Goal: Information Seeking & Learning: Learn about a topic

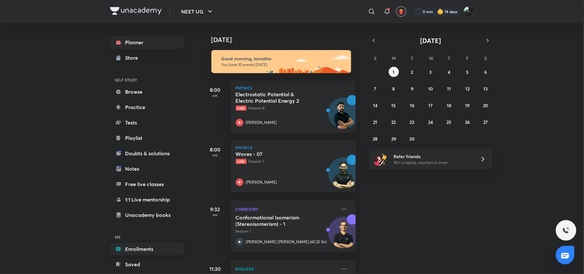
click at [138, 254] on link "Enrollments" at bounding box center [147, 249] width 74 height 13
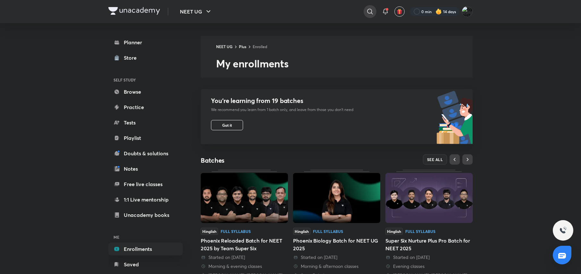
click at [371, 9] on icon at bounding box center [370, 12] width 8 height 8
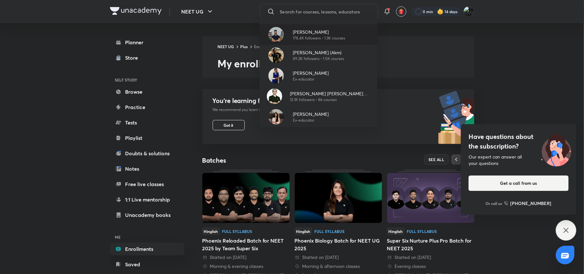
click at [334, 36] on p "178.4K followers • 1.3K courses" at bounding box center [319, 38] width 52 height 6
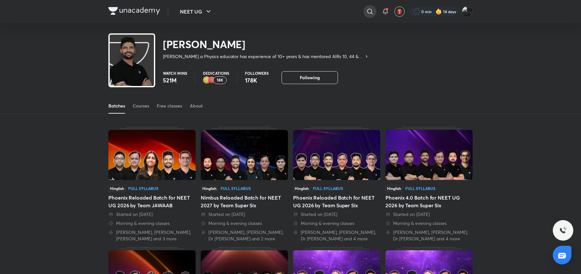
click at [370, 11] on icon at bounding box center [370, 12] width 8 height 8
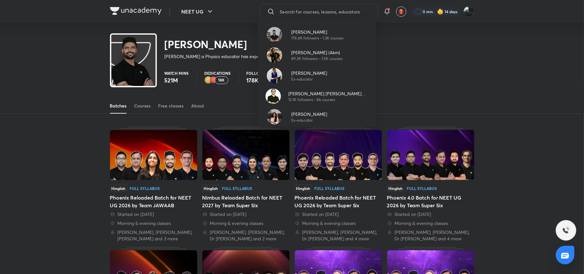
click at [391, 59] on div "Prateek Jain 178.4K followers • 1.3K courses Ajay Mishra (Akm) 89.2K followers …" at bounding box center [292, 137] width 584 height 274
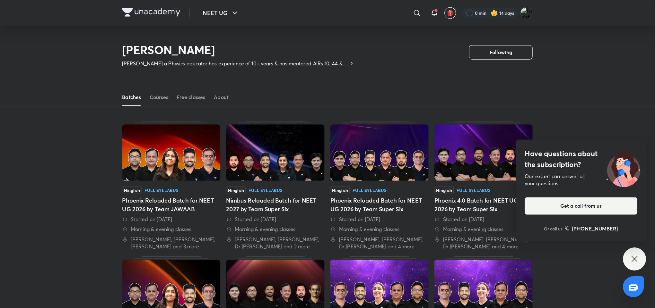
scroll to position [28, 0]
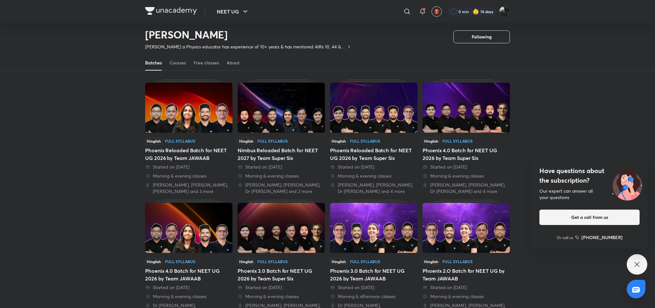
drag, startPoint x: 571, startPoint y: 4, endPoint x: 457, endPoint y: 235, distance: 257.9
click at [457, 235] on img at bounding box center [465, 228] width 87 height 50
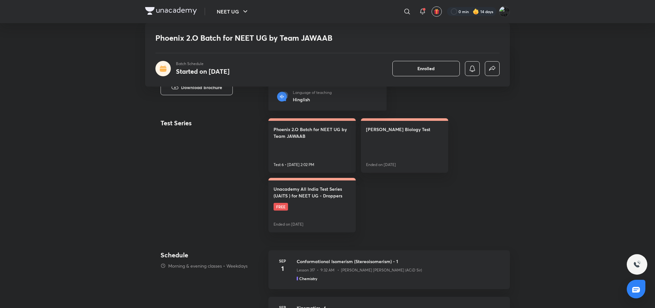
scroll to position [540, 0]
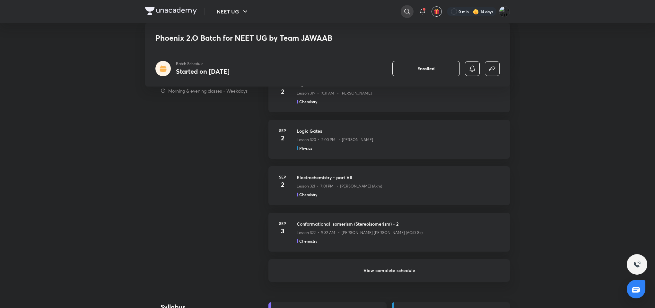
click at [408, 8] on icon at bounding box center [407, 12] width 8 height 8
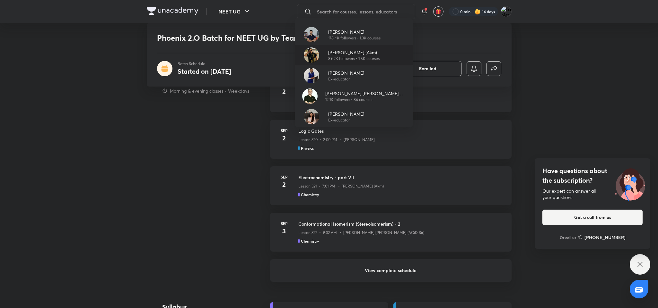
click at [365, 59] on p "89.2K followers • 1.5K courses" at bounding box center [353, 59] width 51 height 6
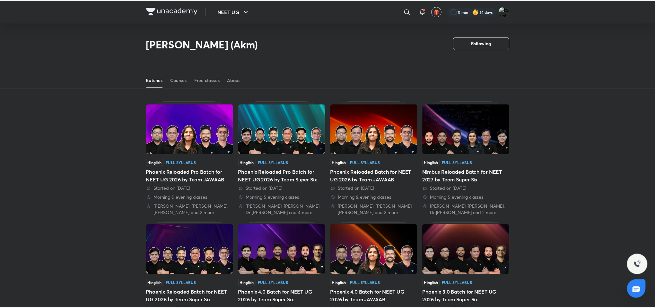
scroll to position [28, 0]
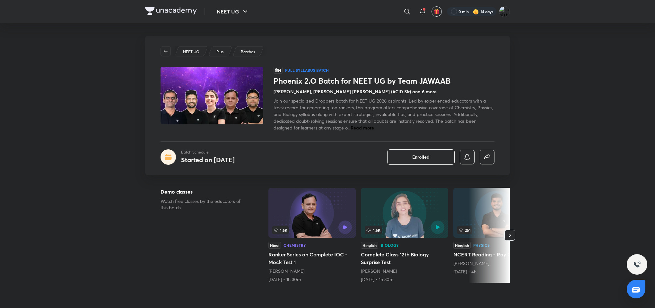
scroll to position [270, 0]
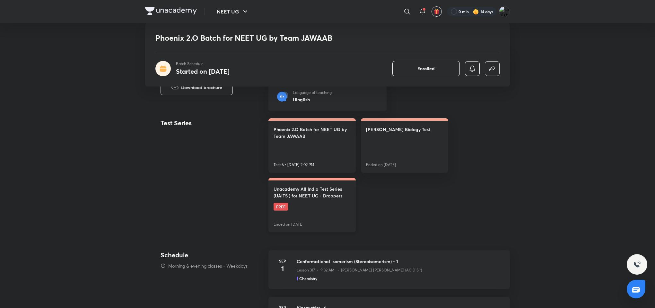
click at [300, 211] on link "Unacademy All India Test Series (UAITS ) for NEET UG - Droppers FREE Ended on A…" at bounding box center [311, 205] width 87 height 55
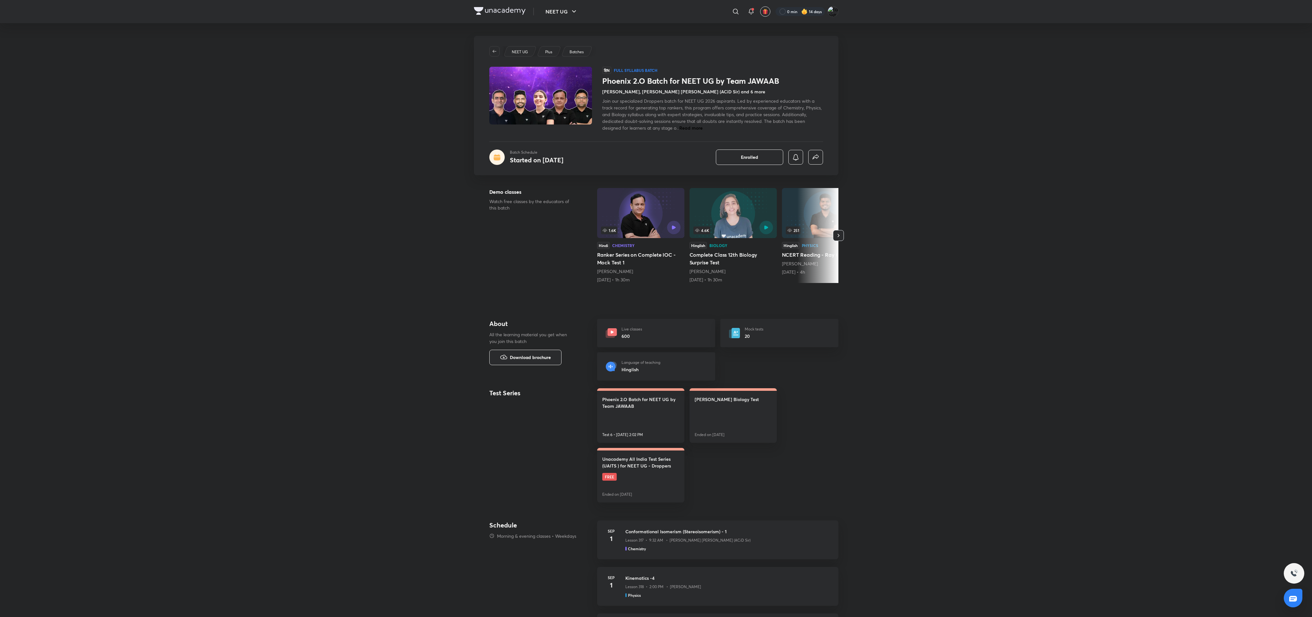
drag, startPoint x: 657, startPoint y: 1, endPoint x: 875, endPoint y: 480, distance: 526.8
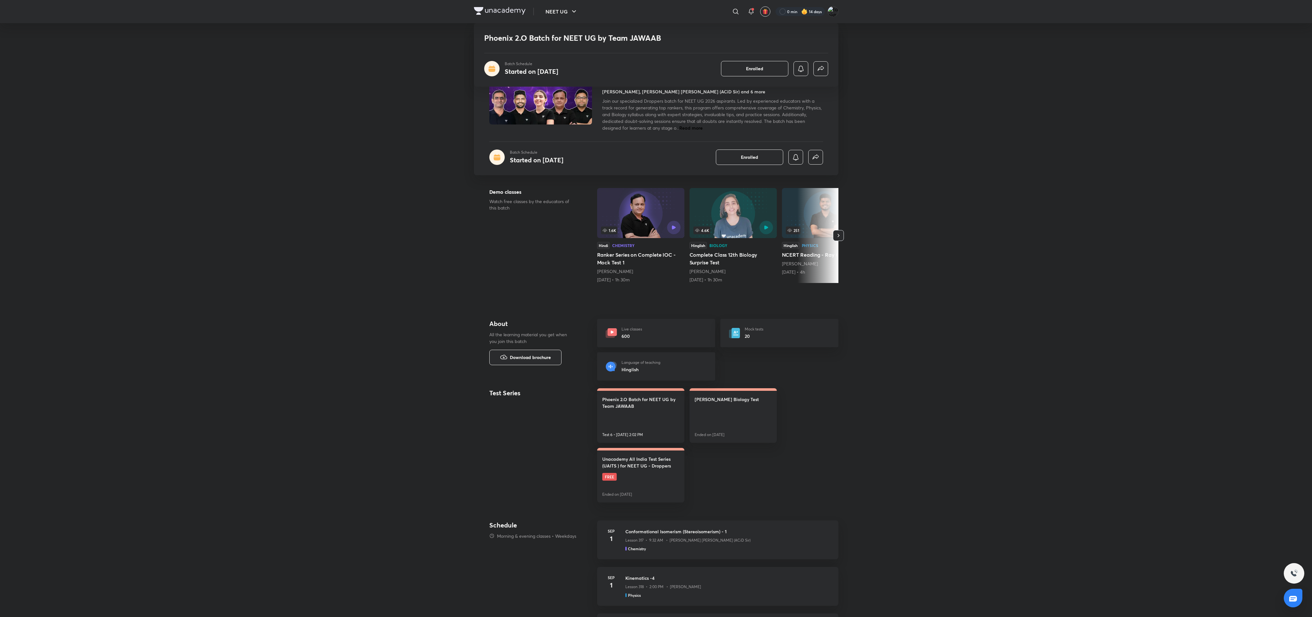
scroll to position [540, 0]
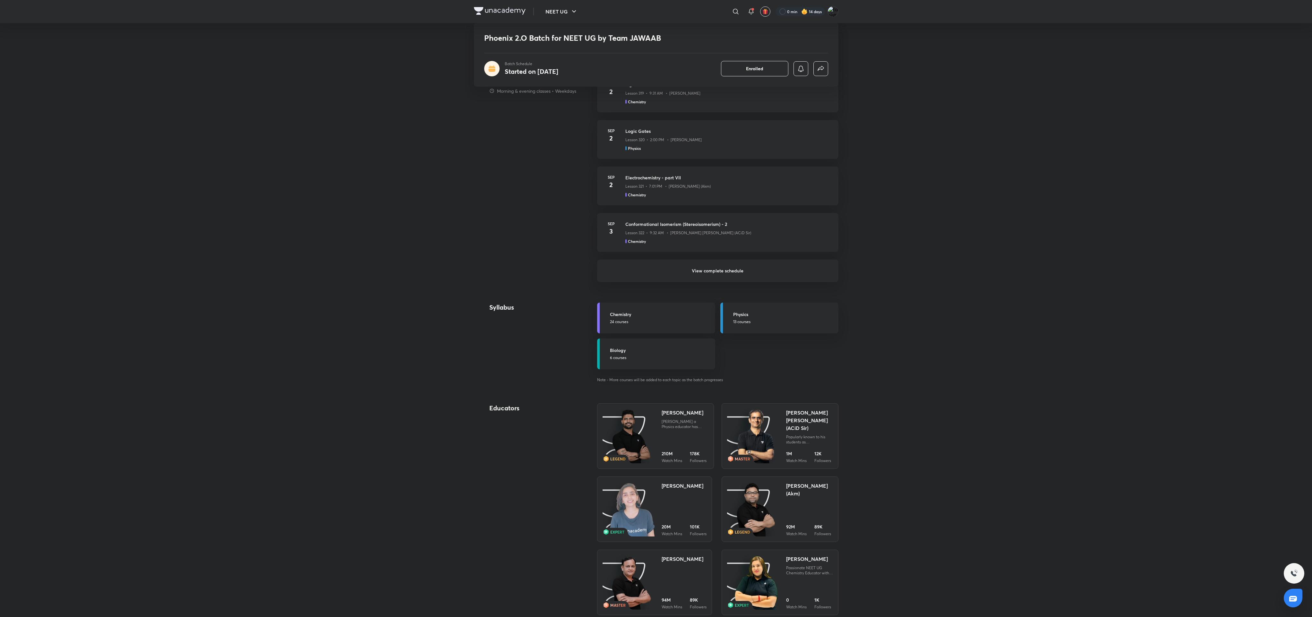
click at [581, 256] on link "Sep 3 Conformational Isomerism (Stereoisomerism) - 2 Lesson 322 • 9:32 AM • Aji…" at bounding box center [717, 236] width 241 height 47
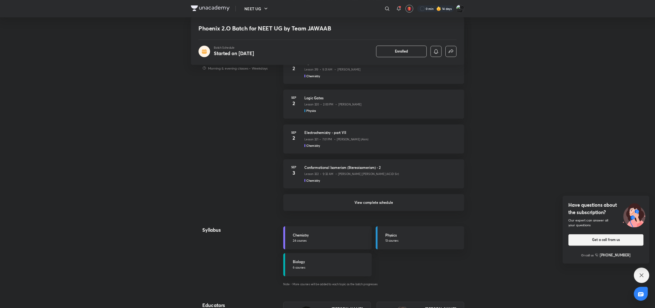
scroll to position [540, 0]
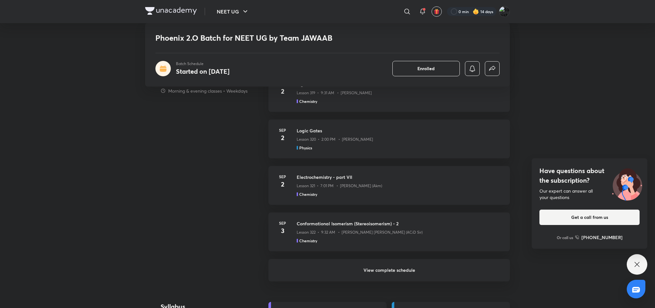
drag, startPoint x: 1248, startPoint y: 1, endPoint x: 115, endPoint y: 204, distance: 1151.2
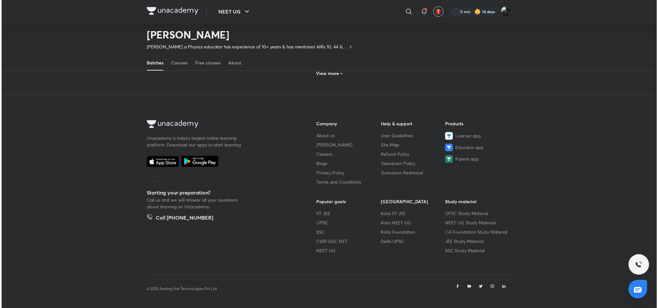
scroll to position [28, 0]
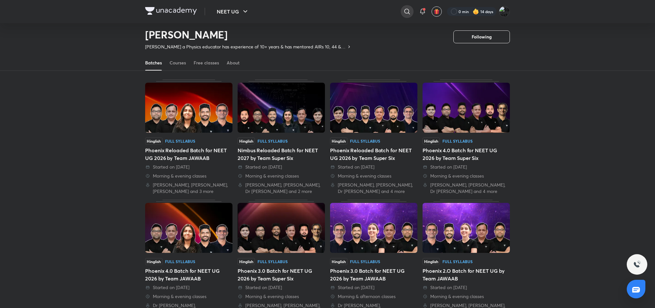
click at [410, 10] on div at bounding box center [406, 11] width 13 height 13
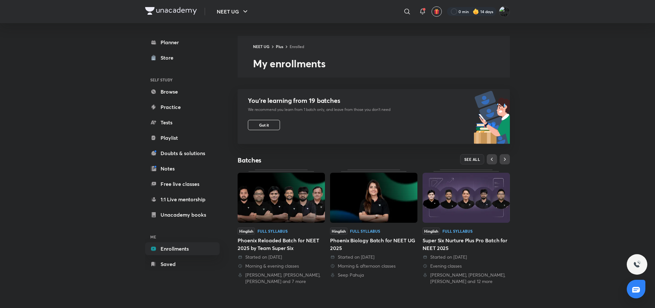
click at [466, 209] on img at bounding box center [465, 198] width 87 height 50
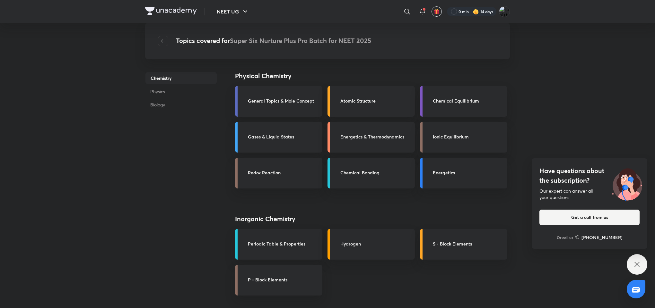
scroll to position [270, 0]
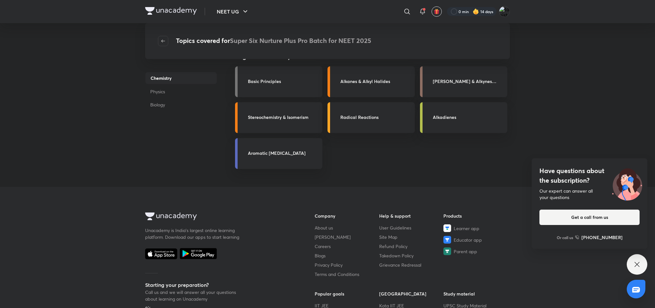
click at [652, 24] on div "NEET UG ​ 0 min 14 days Topics covered for Super Six Nurture Plus Pro Batch for…" at bounding box center [327, 65] width 655 height 671
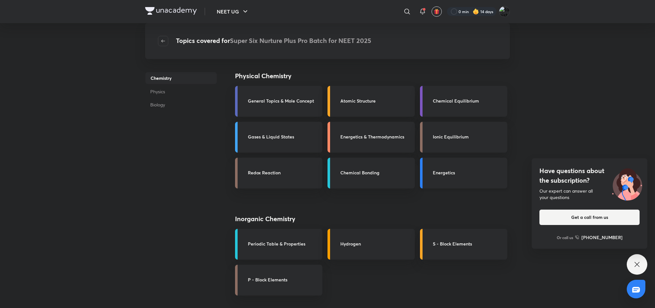
click at [447, 173] on h3 "Energetics" at bounding box center [468, 172] width 71 height 7
click at [449, 167] on div "Energetics" at bounding box center [463, 173] width 87 height 31
click at [459, 173] on h3 "Energetics" at bounding box center [468, 172] width 71 height 7
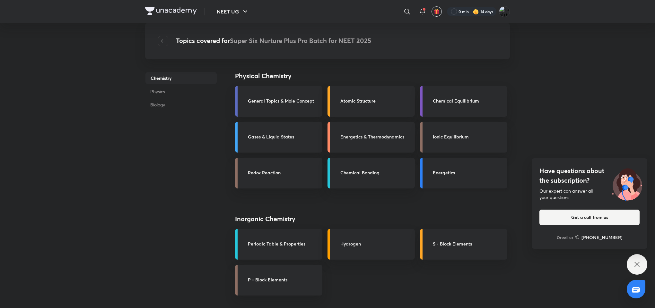
click at [459, 173] on h3 "Energetics" at bounding box center [468, 172] width 71 height 7
click at [444, 181] on div "Energetics" at bounding box center [463, 173] width 87 height 31
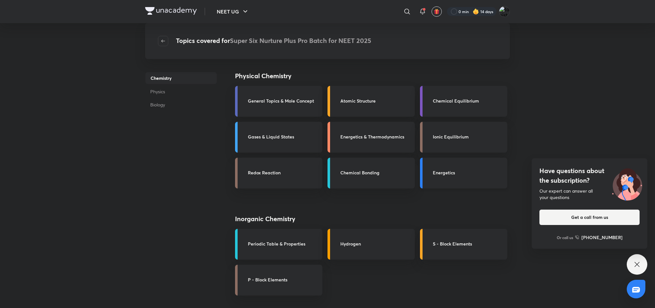
click at [444, 181] on div "Energetics" at bounding box center [463, 173] width 87 height 31
click at [457, 140] on h3 "Ionic Equilibrium" at bounding box center [468, 136] width 71 height 7
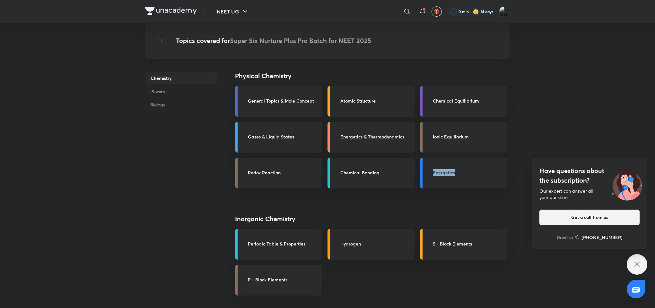
click at [457, 140] on h3 "Ionic Equilibrium" at bounding box center [468, 136] width 71 height 7
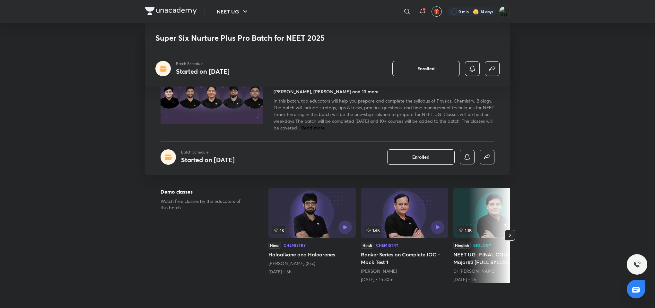
scroll to position [270, 0]
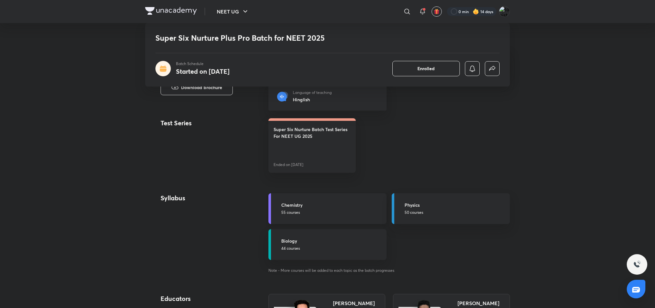
click at [324, 207] on h5 "Chemistry" at bounding box center [331, 205] width 101 height 7
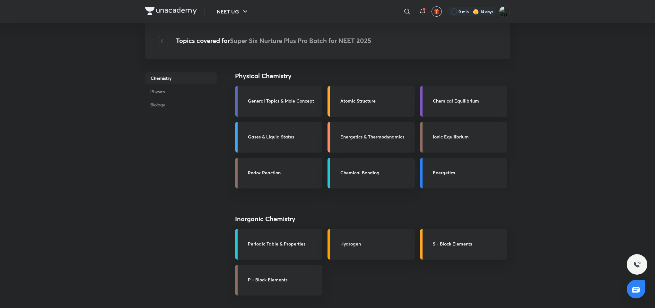
click at [472, 177] on div "Energetics" at bounding box center [468, 173] width 71 height 8
click at [449, 166] on div "Energetics" at bounding box center [463, 173] width 87 height 31
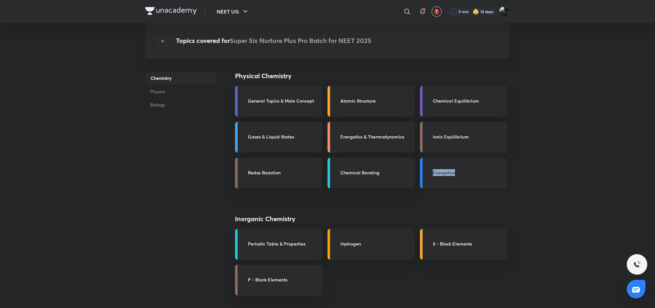
click at [449, 166] on div "Energetics" at bounding box center [463, 173] width 87 height 31
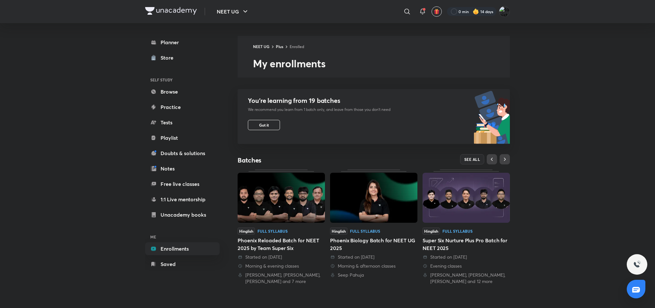
click at [288, 201] on img at bounding box center [280, 198] width 87 height 50
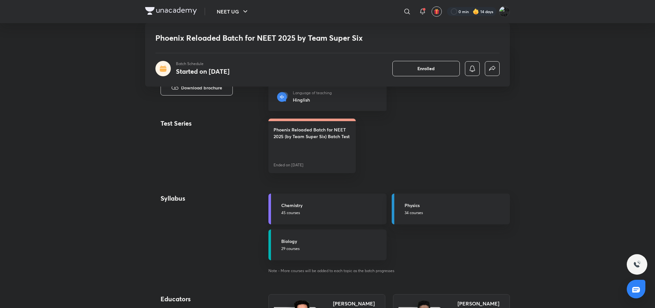
click at [318, 216] on p "45 courses" at bounding box center [331, 213] width 101 height 6
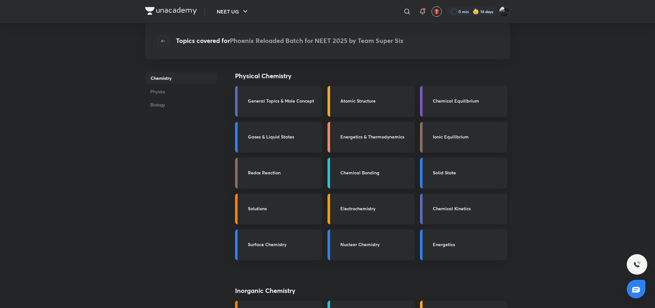
click at [446, 211] on h3 "Chemical Kinetics" at bounding box center [468, 208] width 71 height 7
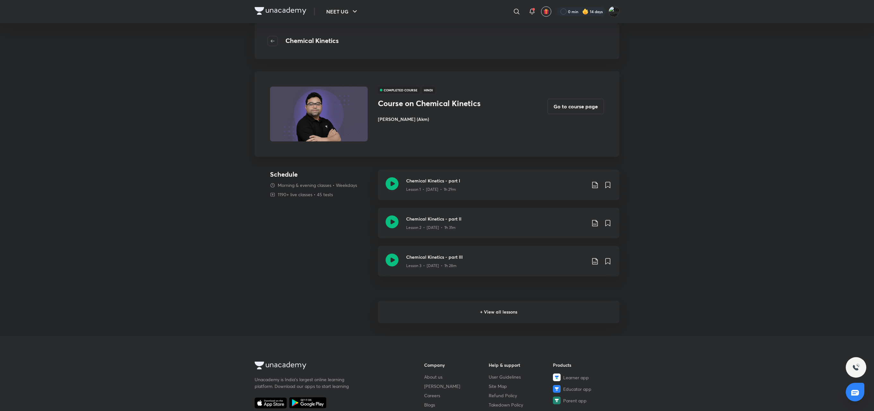
drag, startPoint x: 587, startPoint y: 3, endPoint x: 513, endPoint y: 308, distance: 313.5
click at [513, 308] on h6 "+ View all lessons" at bounding box center [498, 312] width 241 height 22
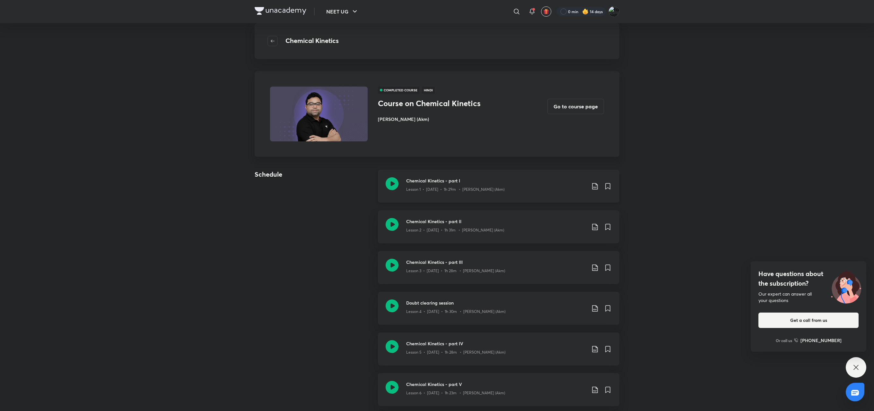
click at [422, 183] on h3 "Chemical Kinetics - part I" at bounding box center [496, 180] width 180 height 7
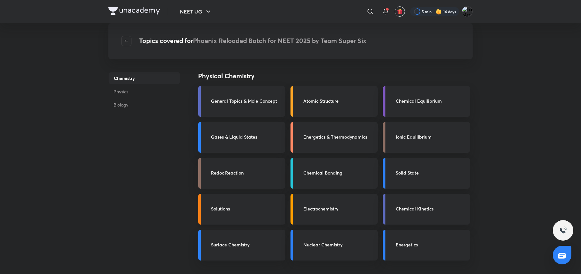
click at [243, 216] on link "Solutions" at bounding box center [241, 209] width 87 height 31
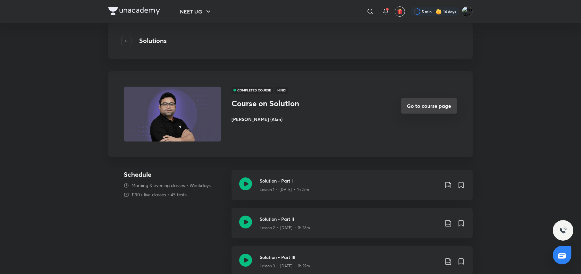
click at [441, 103] on button "Go to course page" at bounding box center [429, 105] width 56 height 15
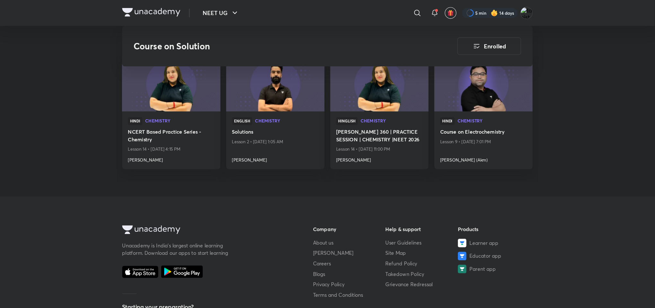
scroll to position [960, 0]
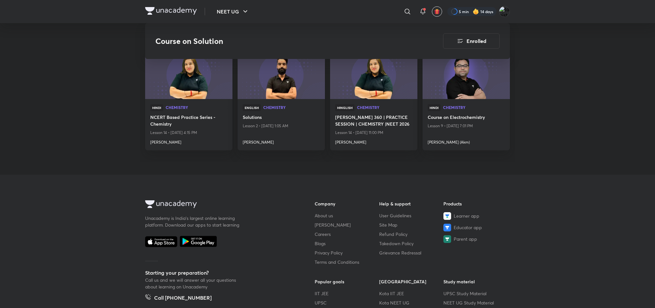
drag, startPoint x: 576, startPoint y: 1, endPoint x: 9, endPoint y: 110, distance: 577.0
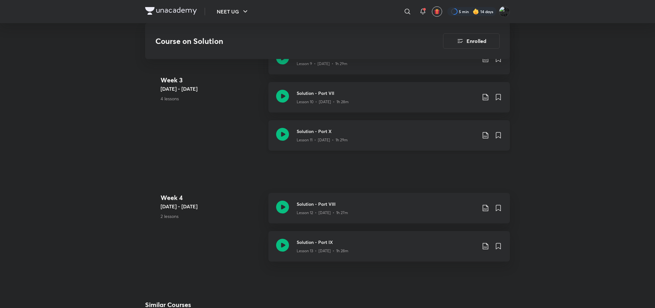
click at [486, 133] on icon at bounding box center [484, 136] width 5 height 6
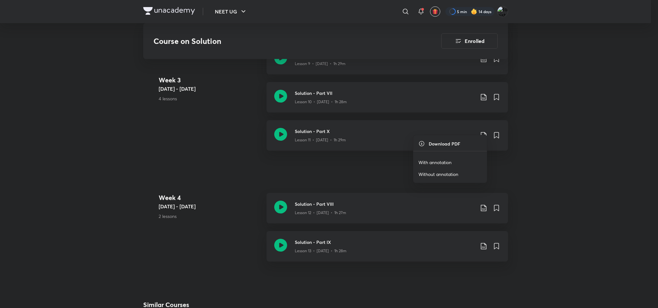
click at [449, 160] on p "With annotation" at bounding box center [434, 162] width 33 height 7
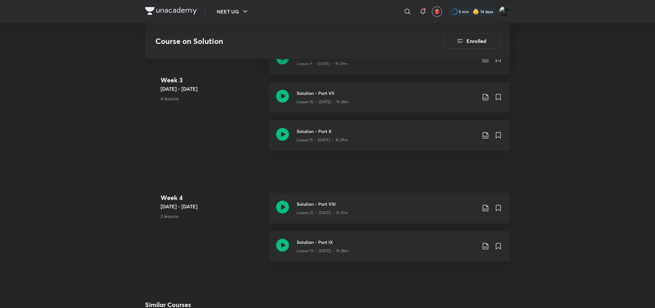
click at [481, 204] on icon at bounding box center [485, 208] width 8 height 8
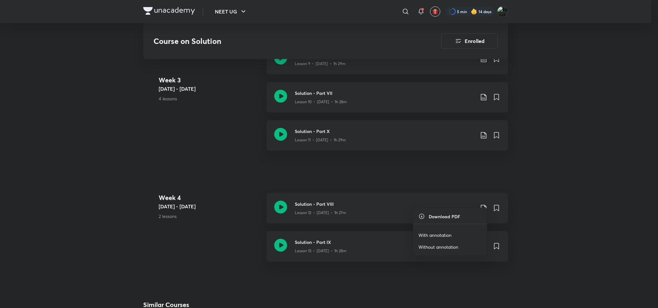
click at [444, 233] on p "With annotation" at bounding box center [434, 235] width 33 height 7
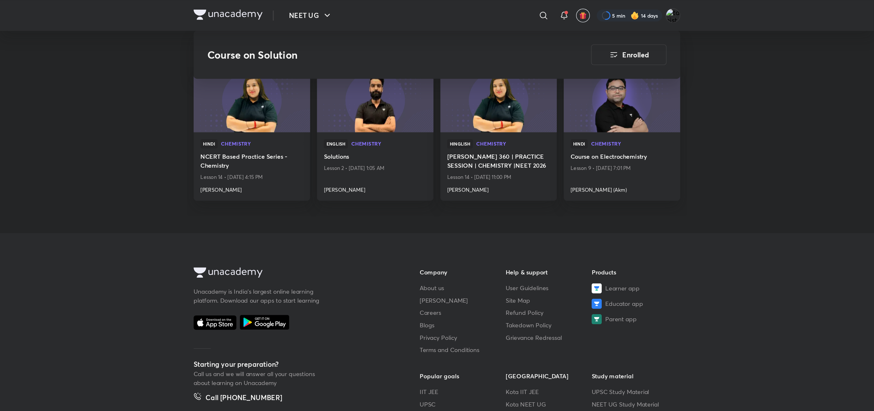
scroll to position [930, 0]
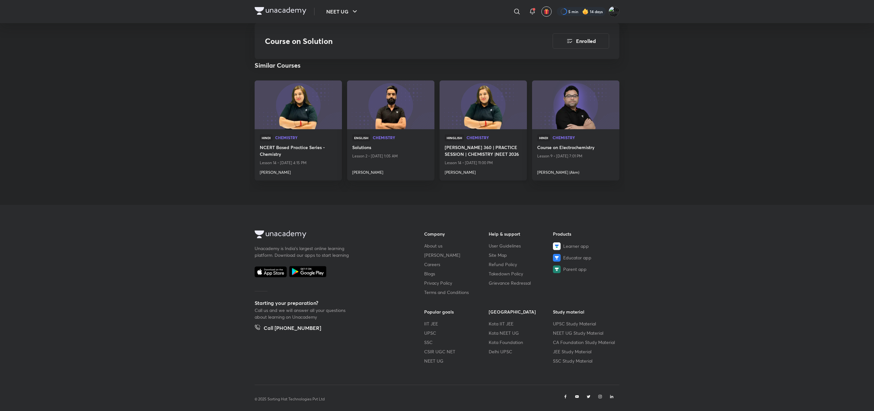
drag, startPoint x: 651, startPoint y: 0, endPoint x: 492, endPoint y: 165, distance: 228.8
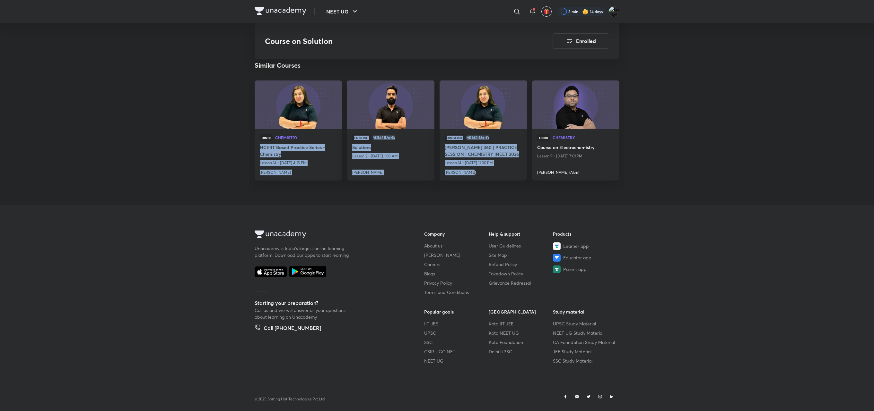
scroll to position [570, 0]
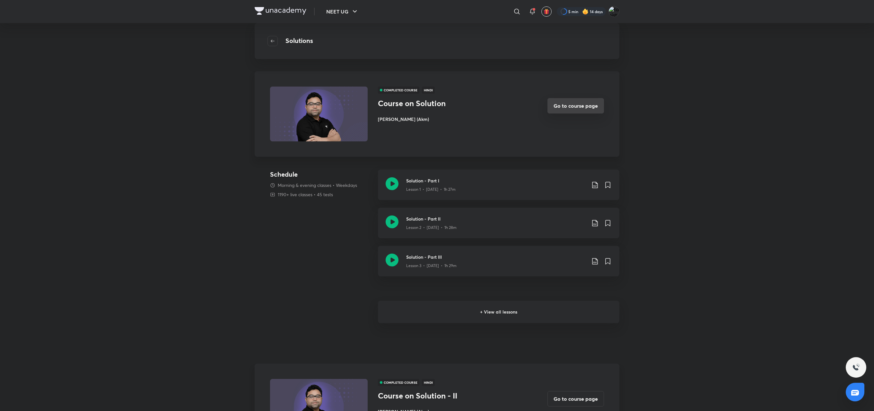
click at [576, 102] on button "Go to course page" at bounding box center [575, 105] width 56 height 15
click at [581, 308] on button "Go to course page" at bounding box center [575, 398] width 56 height 15
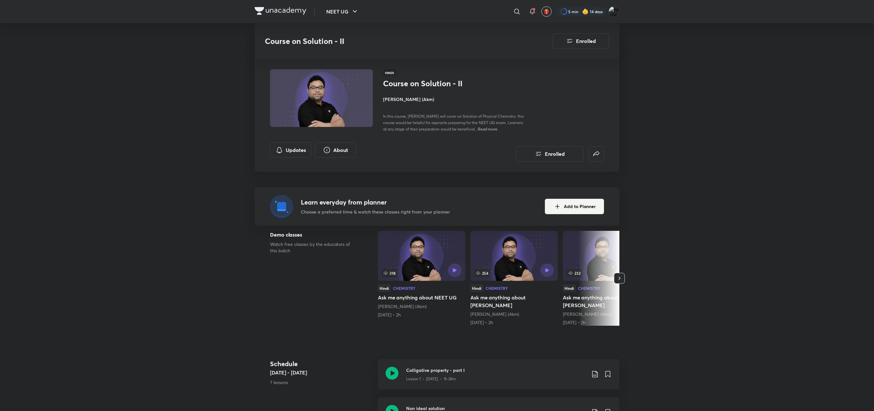
scroll to position [360, 0]
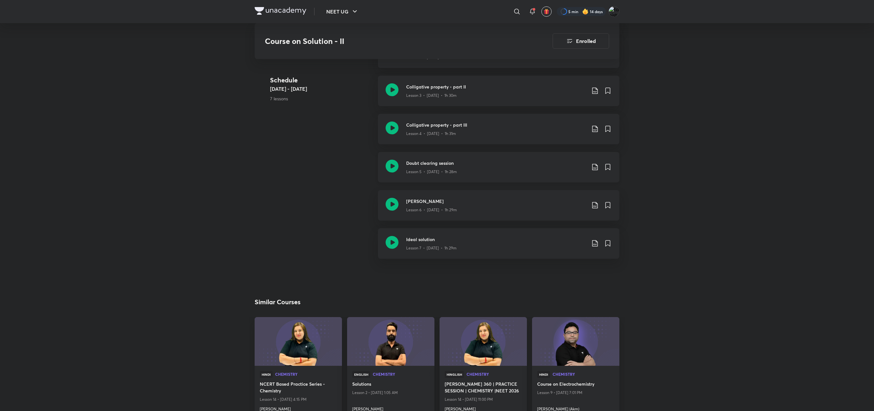
click at [596, 163] on icon at bounding box center [595, 167] width 8 height 8
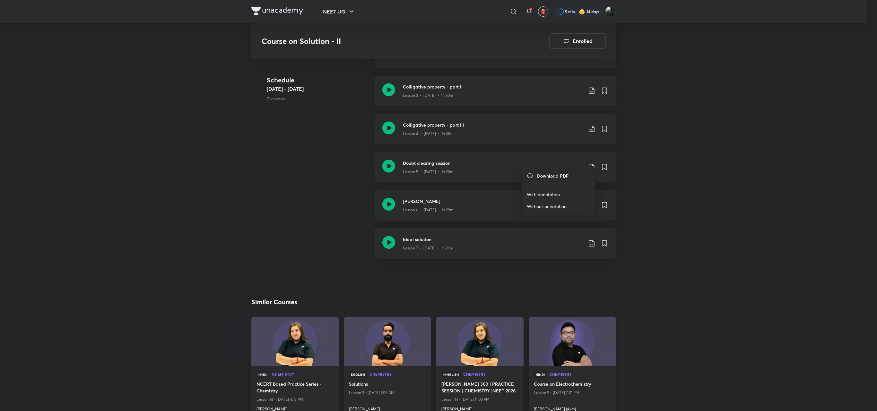
click at [559, 189] on li "With annotation" at bounding box center [557, 195] width 73 height 12
click at [546, 193] on p "With annotation" at bounding box center [543, 194] width 33 height 7
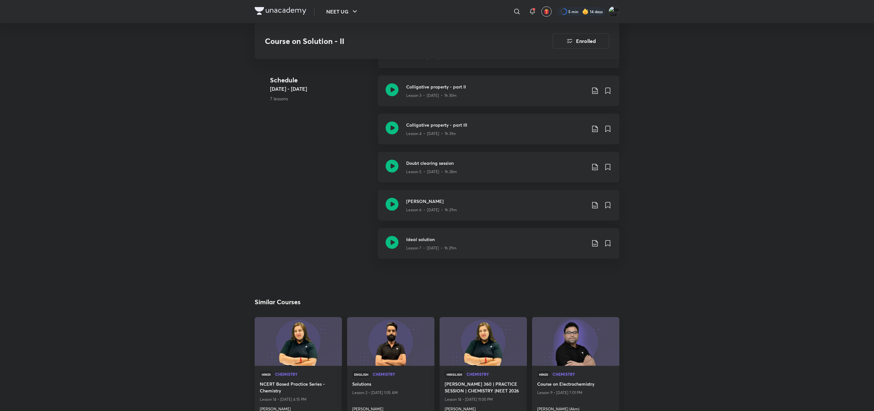
click at [442, 167] on div "Lesson 5 • Oct 19 • 1h 28m" at bounding box center [496, 171] width 180 height 8
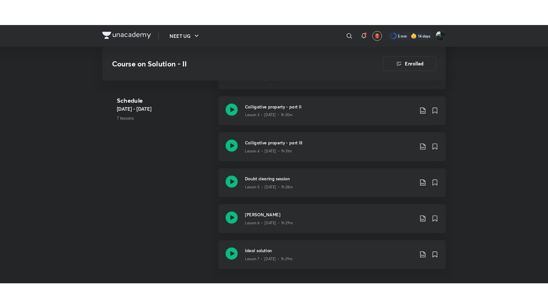
scroll to position [360, 0]
